Goal: Manage account settings

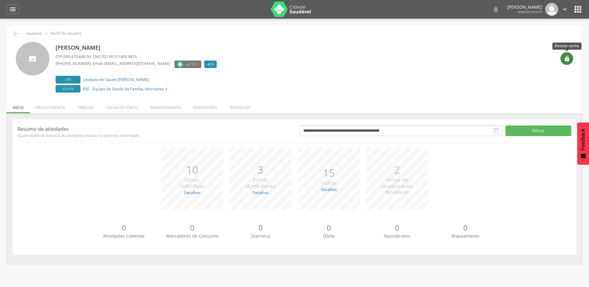
click at [566, 58] on icon "" at bounding box center [567, 59] width 6 height 6
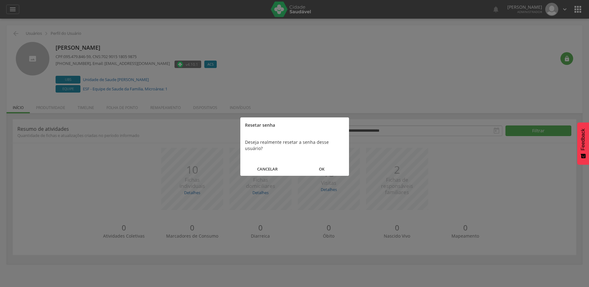
click at [316, 162] on button "OK" at bounding box center [322, 168] width 54 height 13
click at [302, 161] on button "FECHAR" at bounding box center [294, 162] width 109 height 13
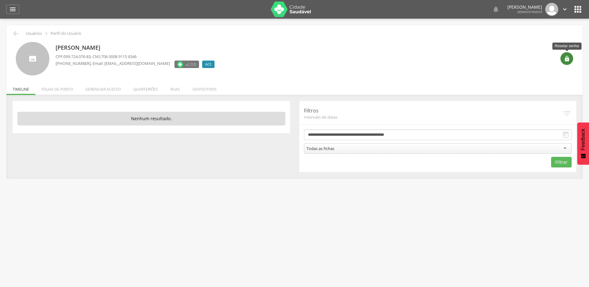
click at [570, 55] on div "" at bounding box center [567, 58] width 13 height 13
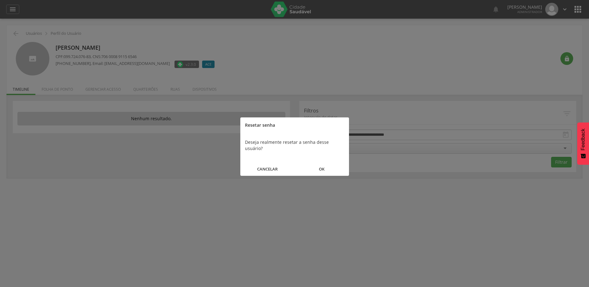
click at [310, 162] on button "OK" at bounding box center [322, 168] width 54 height 13
